Goal: Information Seeking & Learning: Compare options

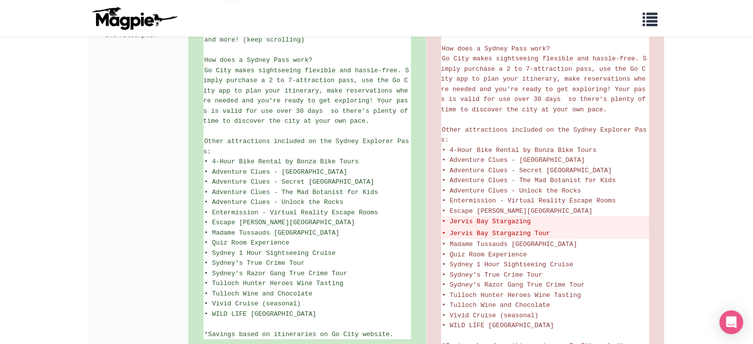
scroll to position [545, 0]
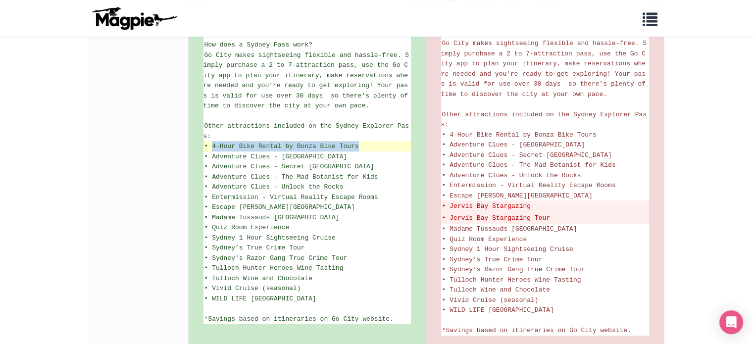
drag, startPoint x: 212, startPoint y: 139, endPoint x: 357, endPoint y: 140, distance: 145.1
click at [357, 143] on span "• 4-Hour Bike Rental by Bonza Bike Tours" at bounding box center [281, 146] width 154 height 7
copy span "4-Hour Bike Rental by Bonza Bike Tours"
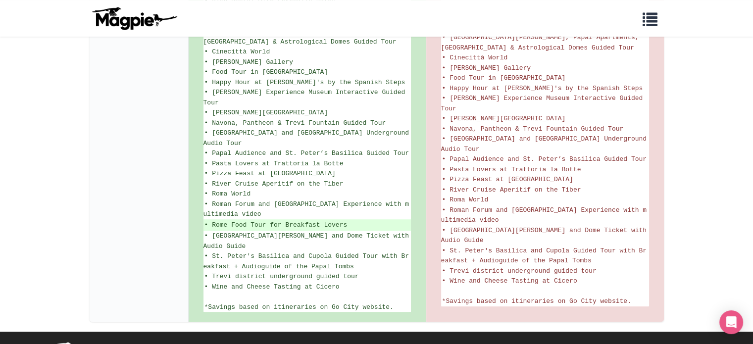
scroll to position [741, 0]
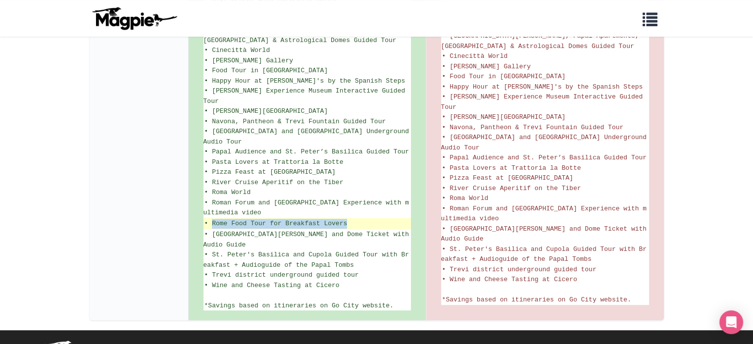
drag, startPoint x: 212, startPoint y: 198, endPoint x: 345, endPoint y: 196, distance: 133.2
click at [345, 219] on ins "• Rome Food Tour for Breakfast Lovers" at bounding box center [306, 224] width 205 height 10
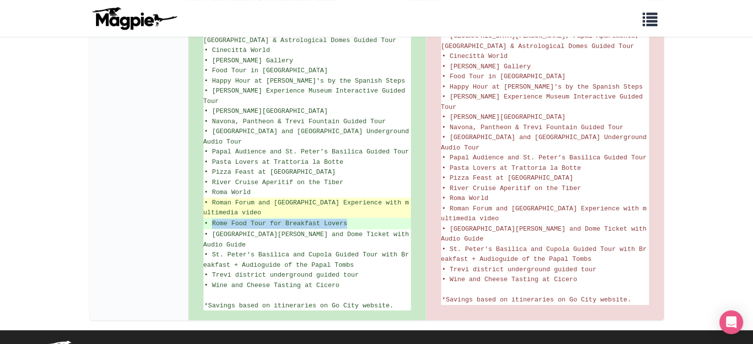
copy ins "Rome Food Tour for Breakfast Lovers"
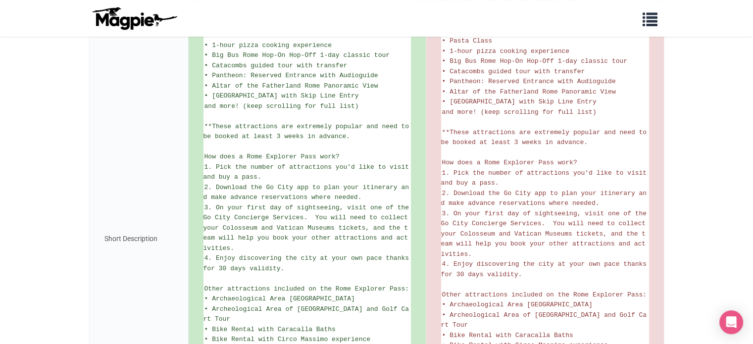
scroll to position [345, 0]
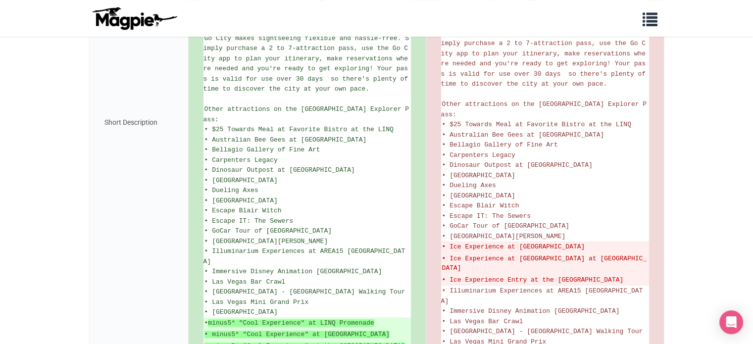
scroll to position [594, 0]
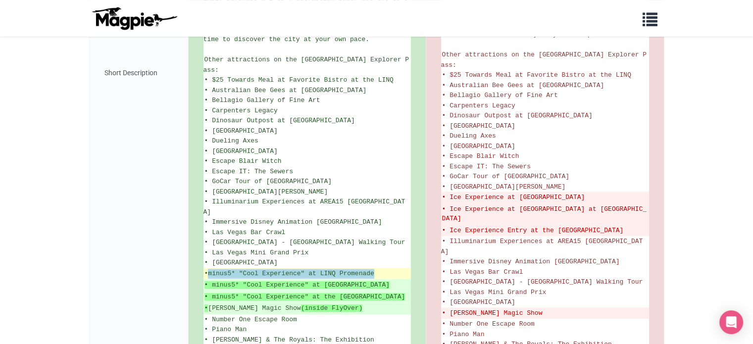
drag, startPoint x: 211, startPoint y: 210, endPoint x: 378, endPoint y: 212, distance: 166.9
click at [378, 269] on ins "• minus5* "Cool Experience" at LINQ Promenade" at bounding box center [306, 274] width 205 height 10
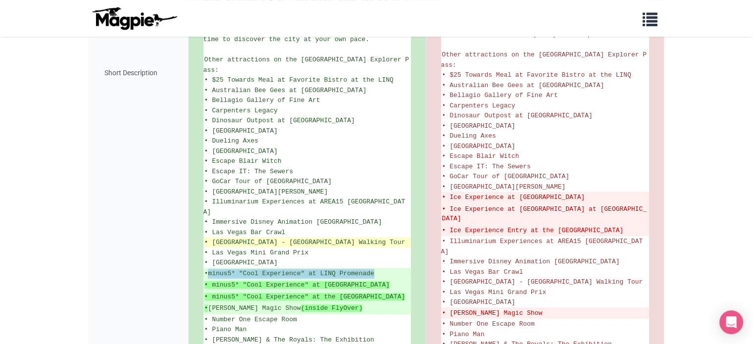
copy strong "minus5* "Cool Experience" at LINQ Promenade"
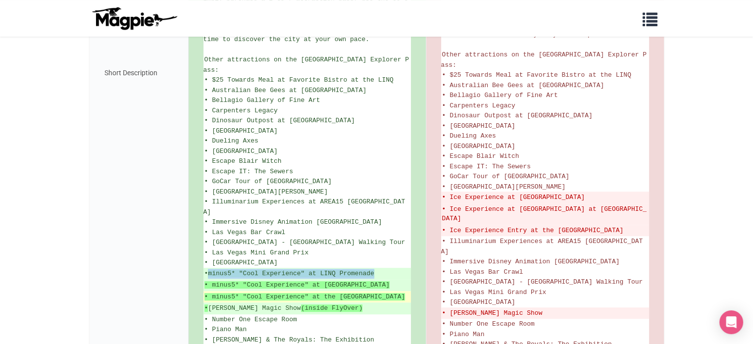
drag, startPoint x: 212, startPoint y: 234, endPoint x: 222, endPoint y: 244, distance: 14.4
click at [222, 292] on ins "• minus5* "Cool Experience" at the Venetian Canal Shoppes" at bounding box center [306, 297] width 205 height 10
copy strong "minus5* "Cool Experience" at the Venetian Canal Shoppes"
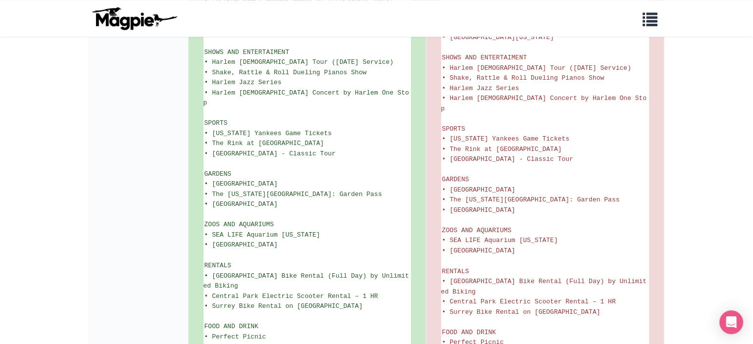
scroll to position [1634, 0]
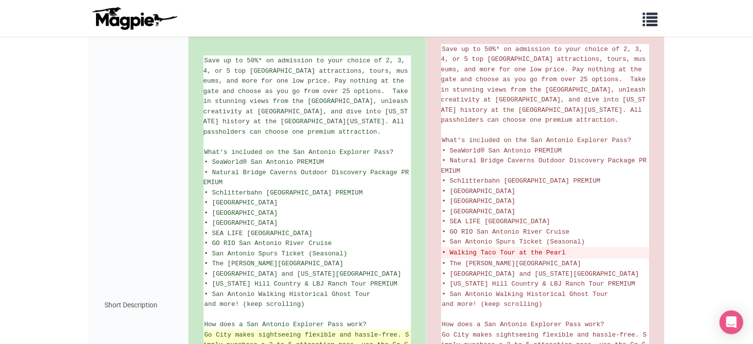
scroll to position [196, 0]
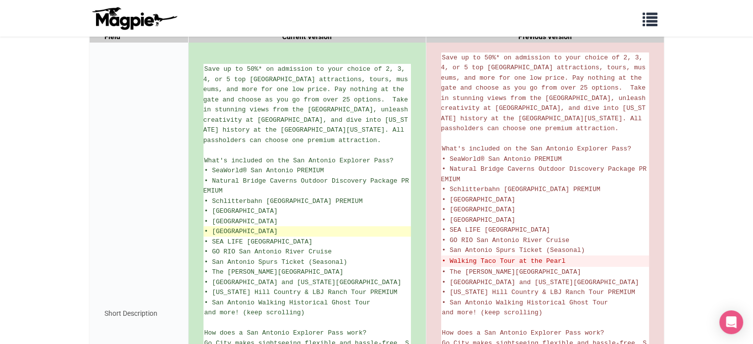
drag, startPoint x: 296, startPoint y: 241, endPoint x: 291, endPoint y: 241, distance: 5.0
click at [291, 237] on li "• Tower of the Americas" at bounding box center [307, 231] width 207 height 10
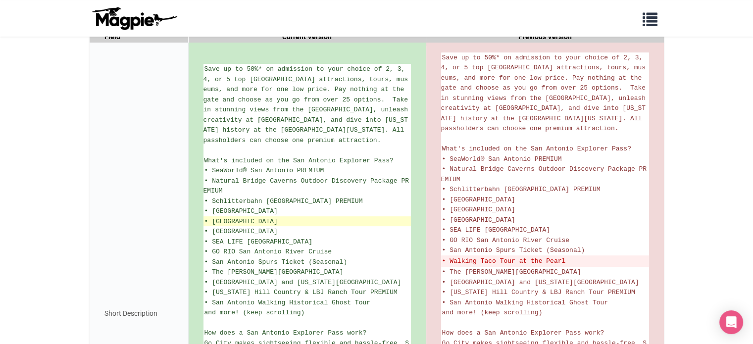
copy span "• Tower of the Americas"
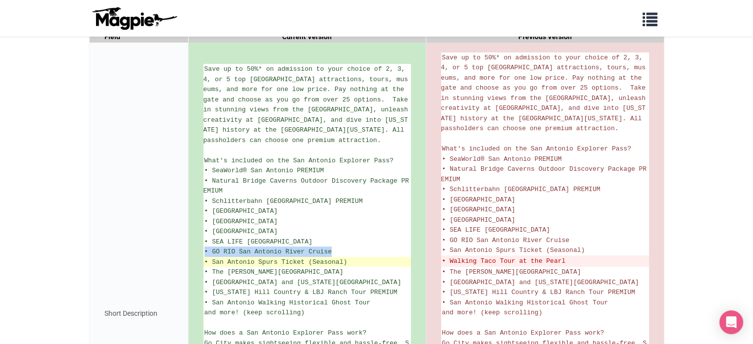
drag, startPoint x: 335, startPoint y: 261, endPoint x: 285, endPoint y: 265, distance: 50.2
click at [285, 265] on ul "Save up to 50%* on admission to your choice of 2, 3, 4, or 5 top San Antonio at…" at bounding box center [307, 313] width 207 height 499
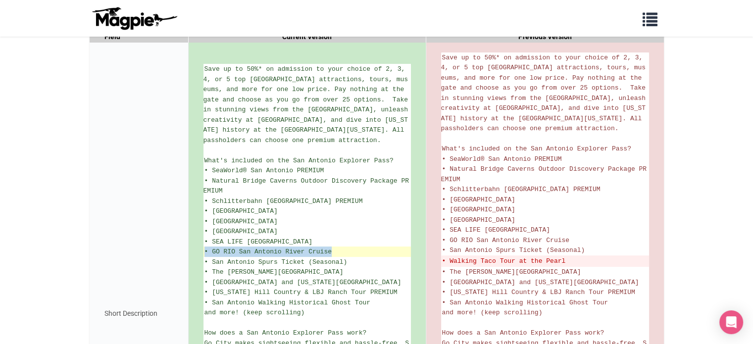
copy ul "• GO RIO San Antonio River Cruise"
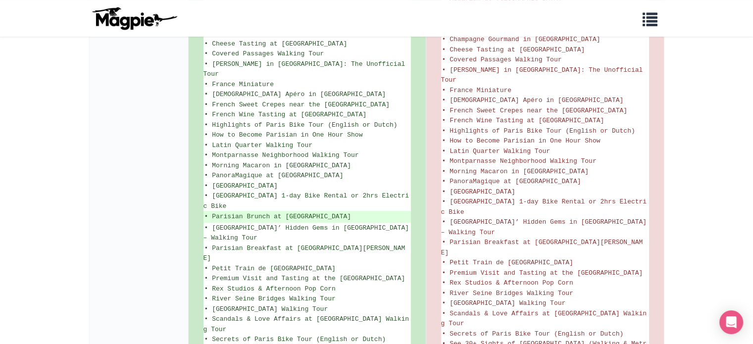
scroll to position [672, 0]
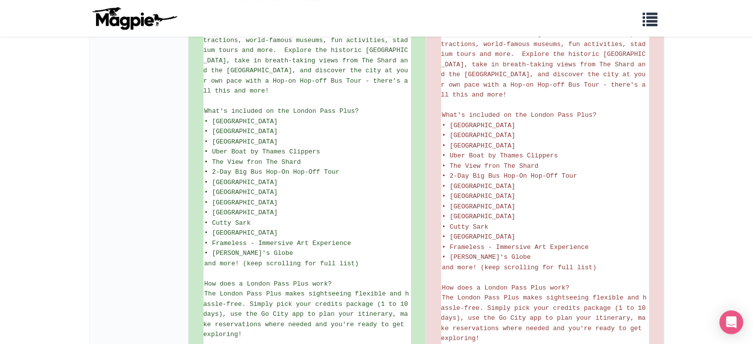
scroll to position [208, 0]
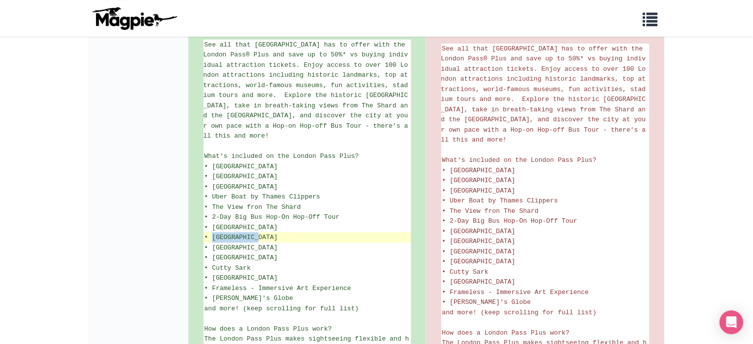
drag, startPoint x: 257, startPoint y: 229, endPoint x: 213, endPoint y: 231, distance: 44.6
click at [213, 234] on span "• Tower Bridge" at bounding box center [240, 237] width 73 height 7
copy span "Tower Bridge"
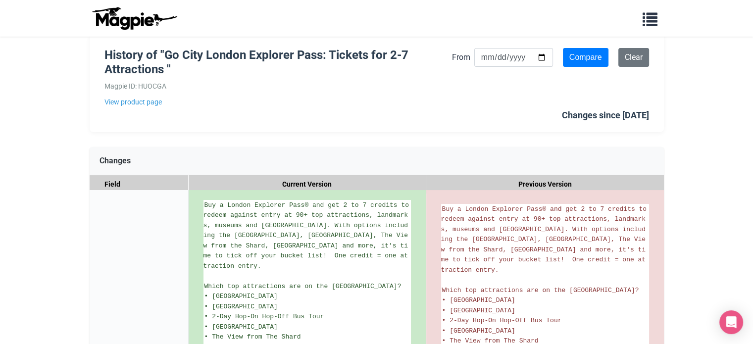
scroll to position [31, 0]
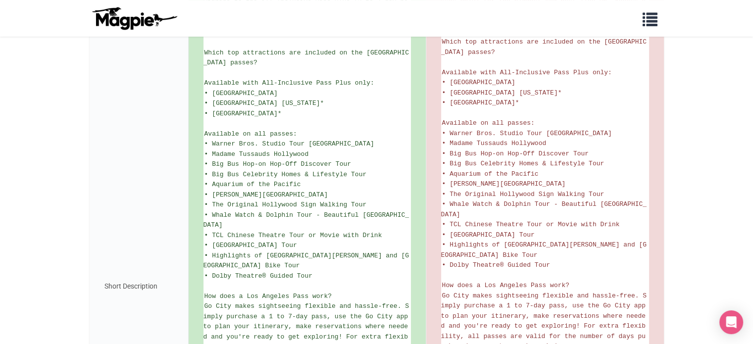
scroll to position [347, 0]
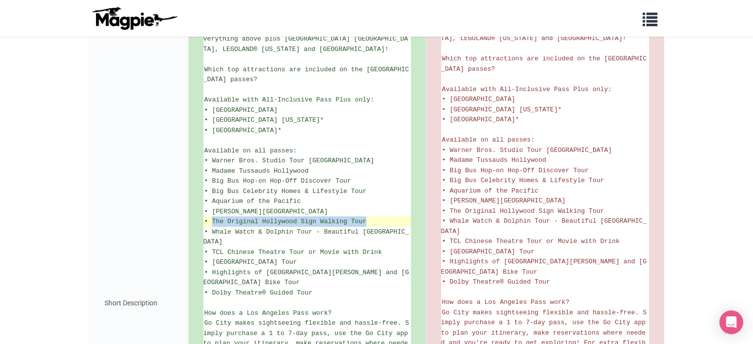
drag, startPoint x: 212, startPoint y: 227, endPoint x: 364, endPoint y: 225, distance: 152.5
click at [364, 225] on span "• The Original Hollywood Sign Walking Tour" at bounding box center [285, 221] width 162 height 7
copy span "The Original Hollywood Sign Walking Tour"
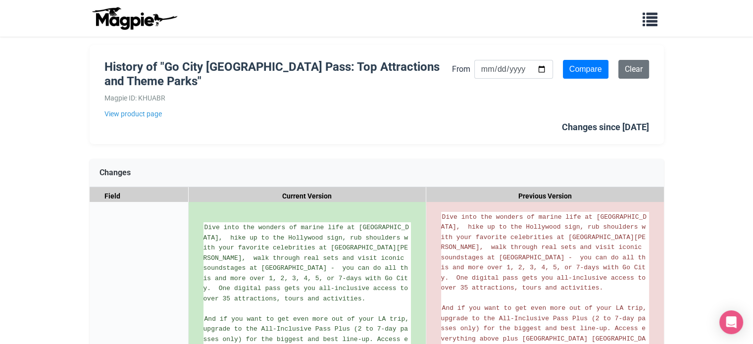
scroll to position [0, 0]
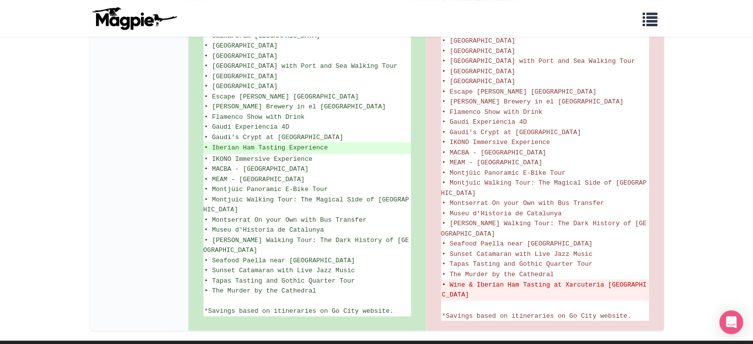
scroll to position [792, 0]
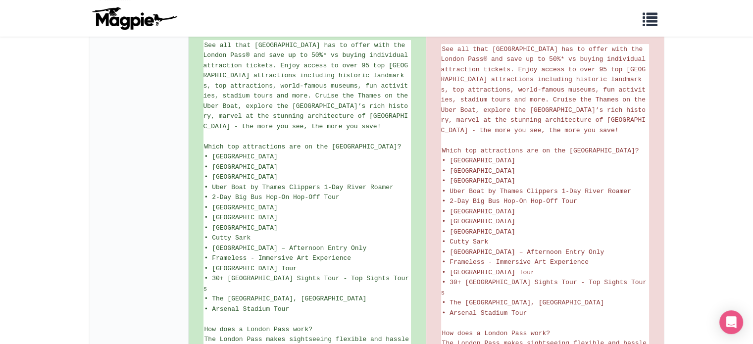
scroll to position [198, 0]
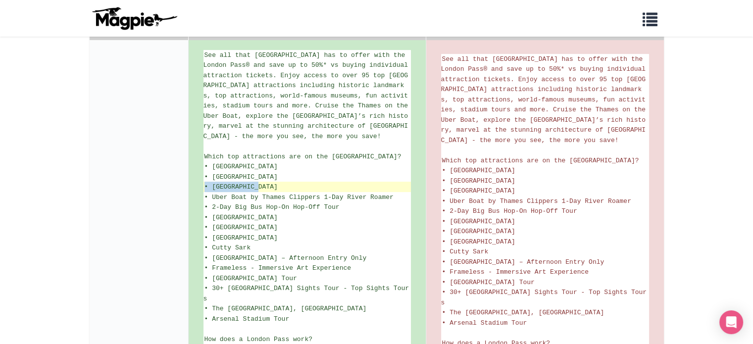
click at [257, 192] on li "• [GEOGRAPHIC_DATA]" at bounding box center [307, 187] width 207 height 10
copy span "• [GEOGRAPHIC_DATA]"
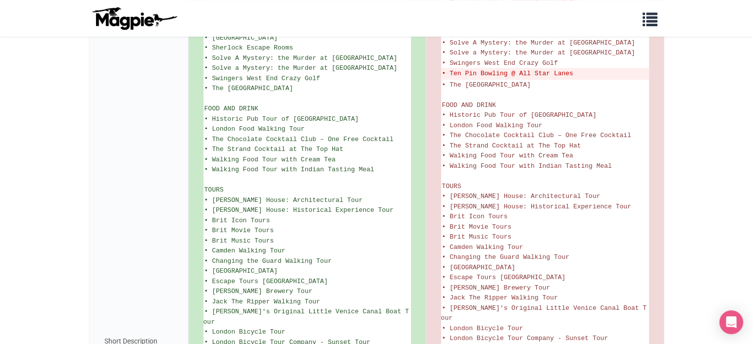
scroll to position [446, 0]
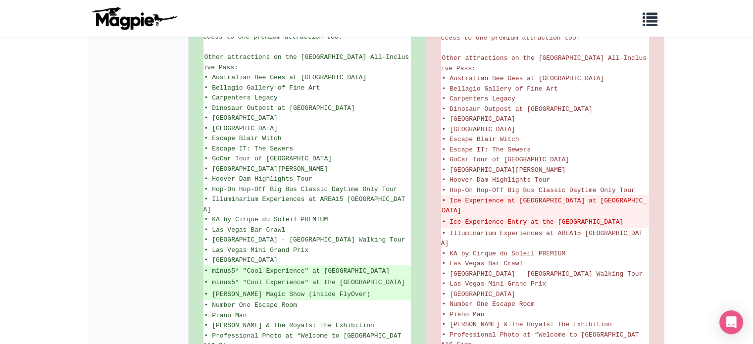
scroll to position [743, 0]
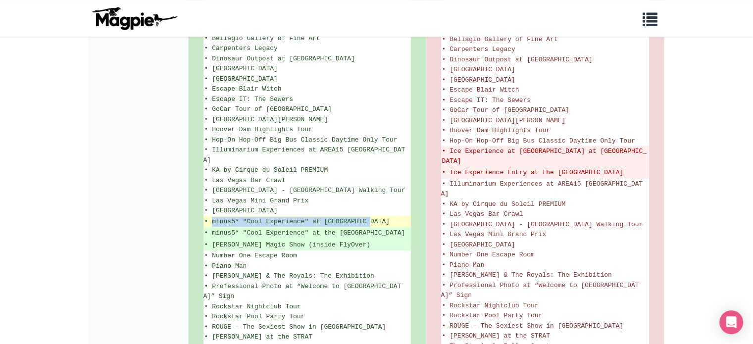
drag, startPoint x: 211, startPoint y: 163, endPoint x: 368, endPoint y: 163, distance: 157.5
click at [368, 217] on ins "• minus5* "Cool Experience" at Mandalay Bay" at bounding box center [306, 222] width 205 height 10
copy ins "minus5* "Cool Experience" at Mandalay Bay"
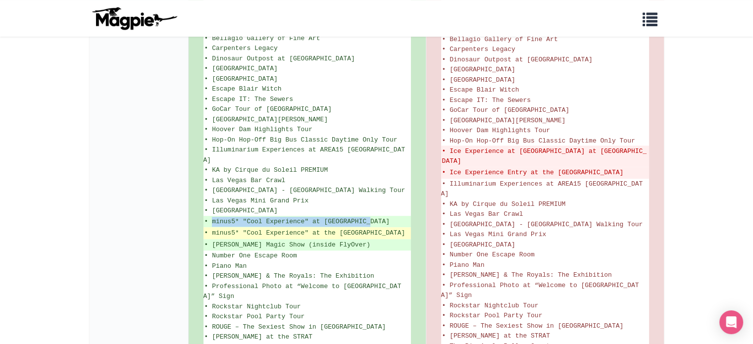
drag, startPoint x: 213, startPoint y: 174, endPoint x: 221, endPoint y: 186, distance: 14.6
click at [221, 228] on ins "• minus5* "Cool Experience" at the Venetian Canal Shoppes" at bounding box center [306, 233] width 205 height 10
copy ins "minus5* "Cool Experience" at the Venetian Canal Shoppes"
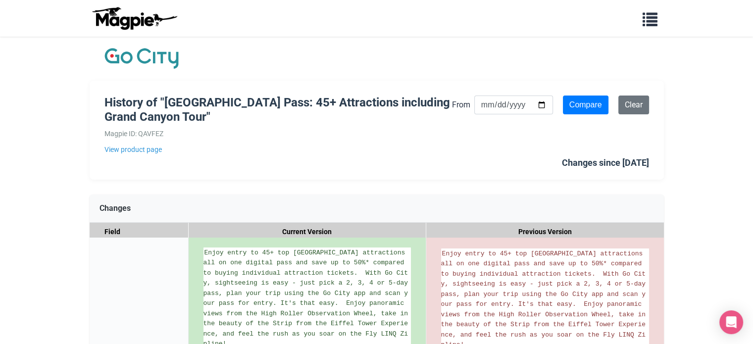
scroll to position [0, 0]
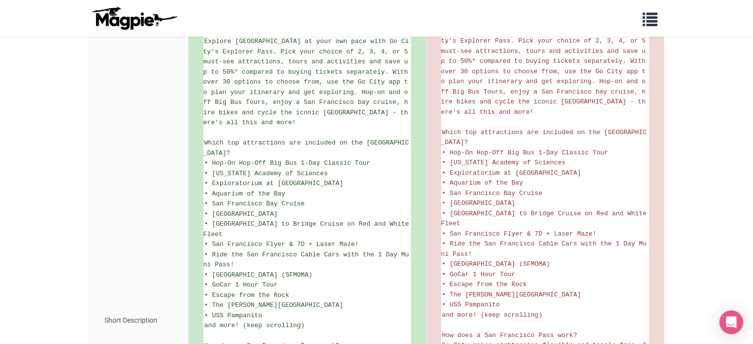
scroll to position [198, 0]
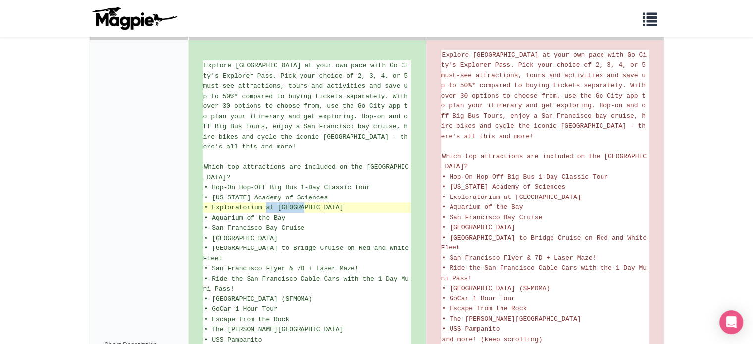
drag, startPoint x: 267, startPoint y: 207, endPoint x: 304, endPoint y: 207, distance: 36.1
click at [304, 207] on span "• Exploratorium at [GEOGRAPHIC_DATA]" at bounding box center [273, 207] width 139 height 7
copy span "at Pier 15"
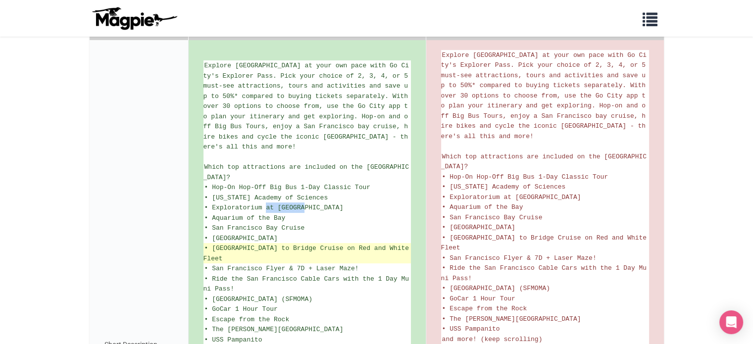
drag, startPoint x: 212, startPoint y: 244, endPoint x: 237, endPoint y: 257, distance: 27.9
click at [237, 257] on span "• [GEOGRAPHIC_DATA] to Bridge Cruise on Red and White Fleet" at bounding box center [308, 254] width 209 height 18
copy span "[GEOGRAPHIC_DATA] to Bridge Cruise on Red and White Fleet"
